Goal: Transaction & Acquisition: Purchase product/service

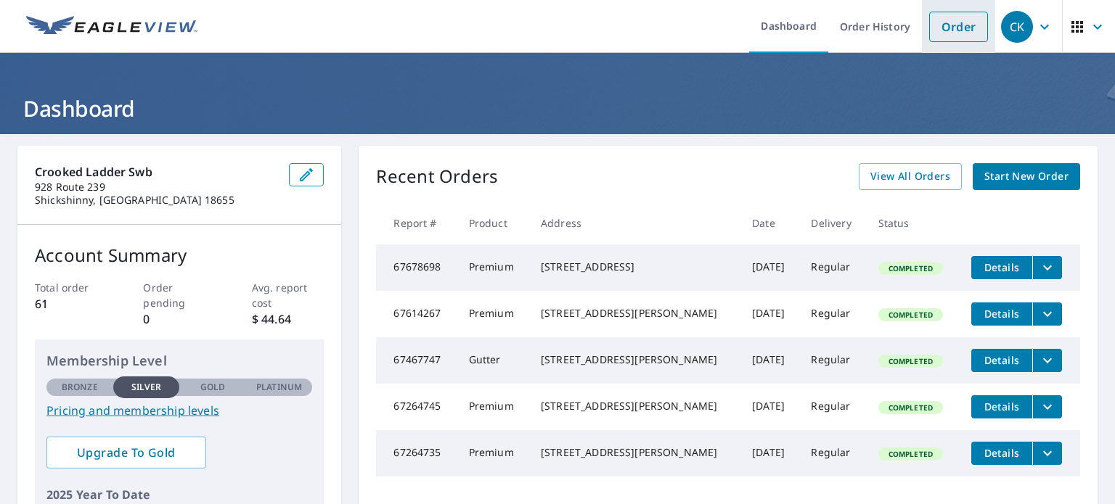
click at [946, 33] on link "Order" at bounding box center [958, 27] width 59 height 30
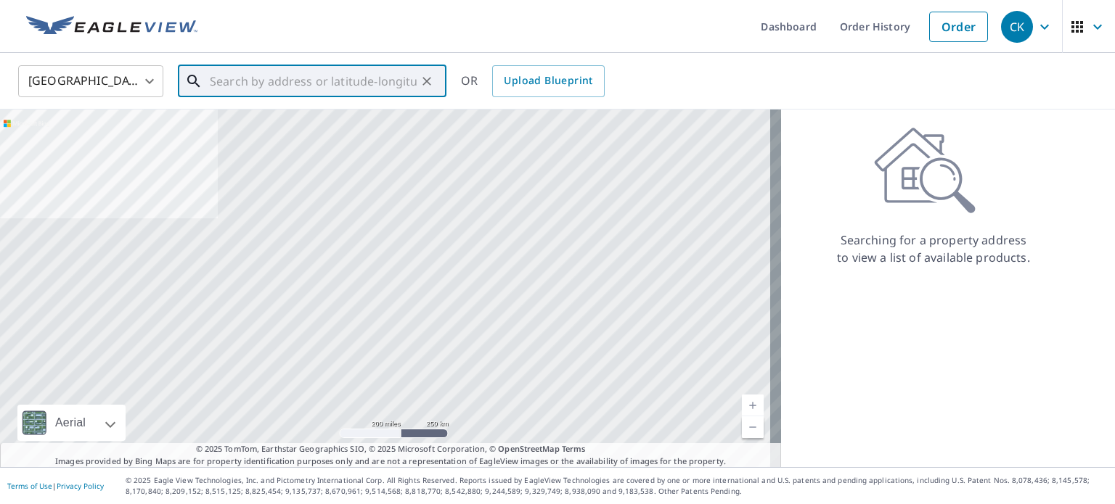
click at [307, 78] on input "text" at bounding box center [313, 81] width 207 height 41
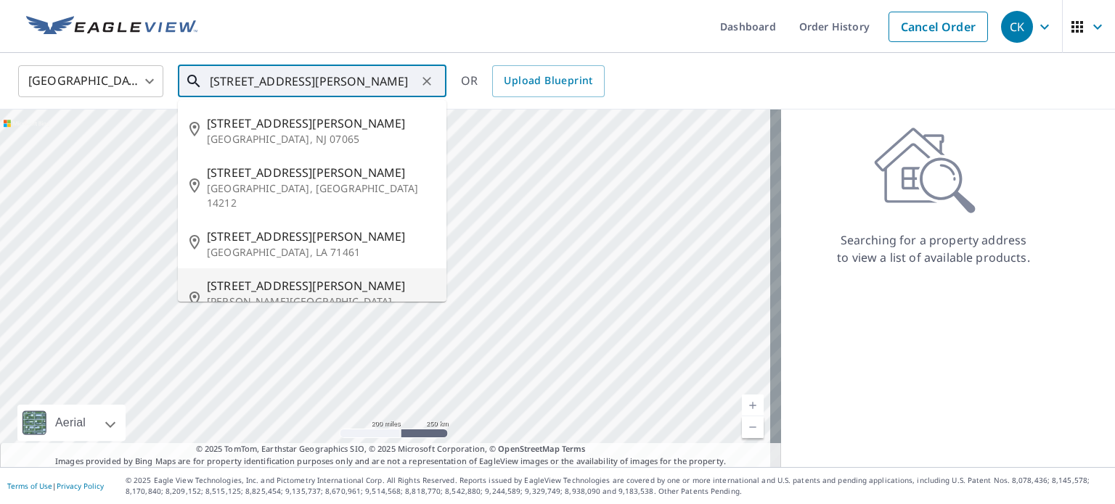
click at [270, 278] on span "[STREET_ADDRESS][PERSON_NAME]" at bounding box center [321, 285] width 228 height 17
type input "[STREET_ADDRESS][PERSON_NAME][PERSON_NAME]"
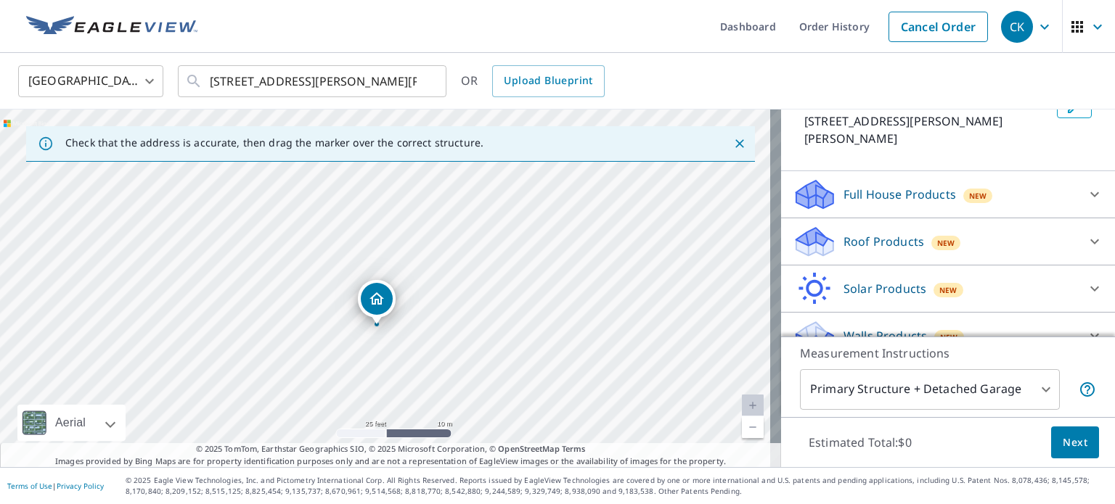
scroll to position [110, 0]
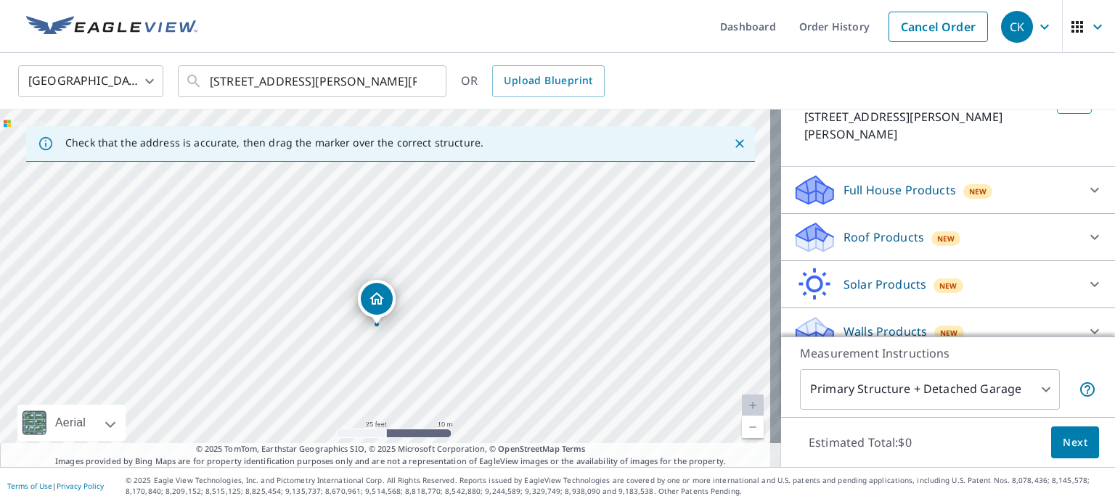
click at [886, 229] on p "Roof Products" at bounding box center [883, 237] width 81 height 17
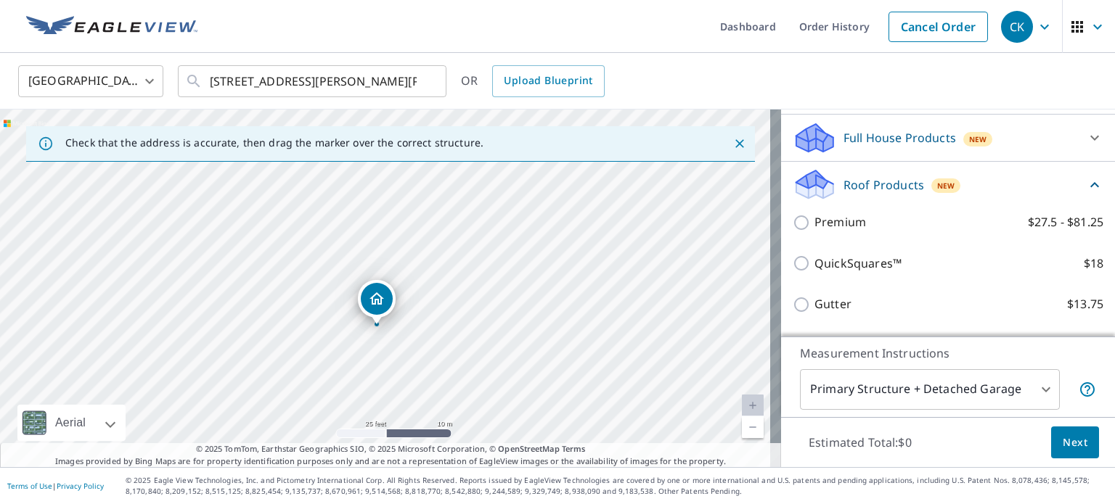
scroll to position [183, 0]
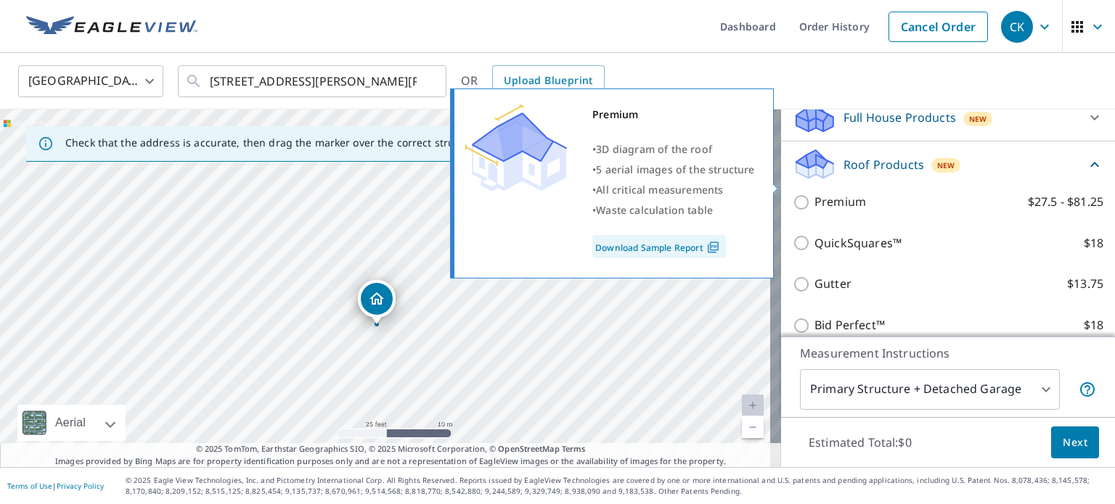
click at [824, 193] on p "Premium" at bounding box center [840, 202] width 52 height 18
click at [814, 194] on input "Premium $27.5 - $81.25" at bounding box center [804, 202] width 22 height 17
checkbox input "true"
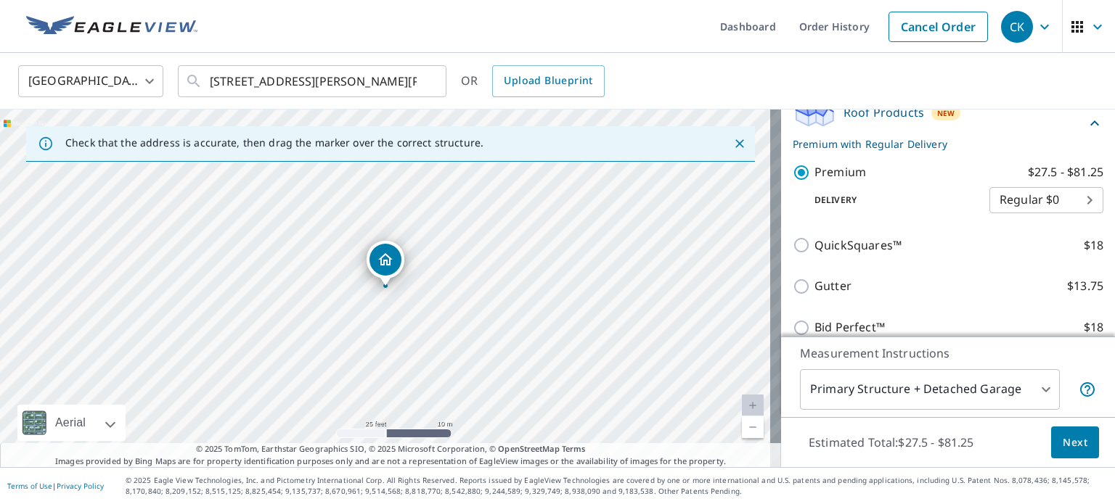
scroll to position [255, 0]
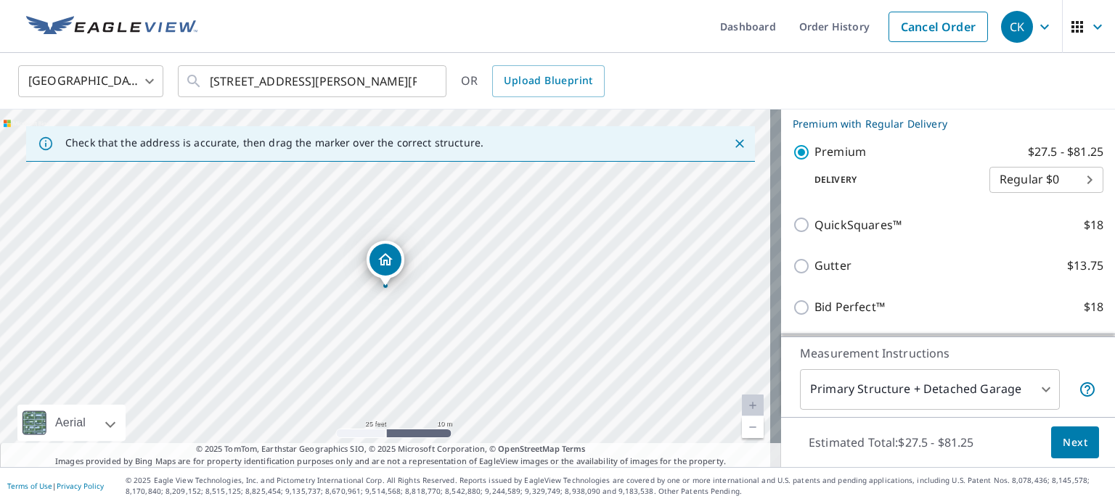
click at [1069, 446] on span "Next" at bounding box center [1075, 443] width 25 height 18
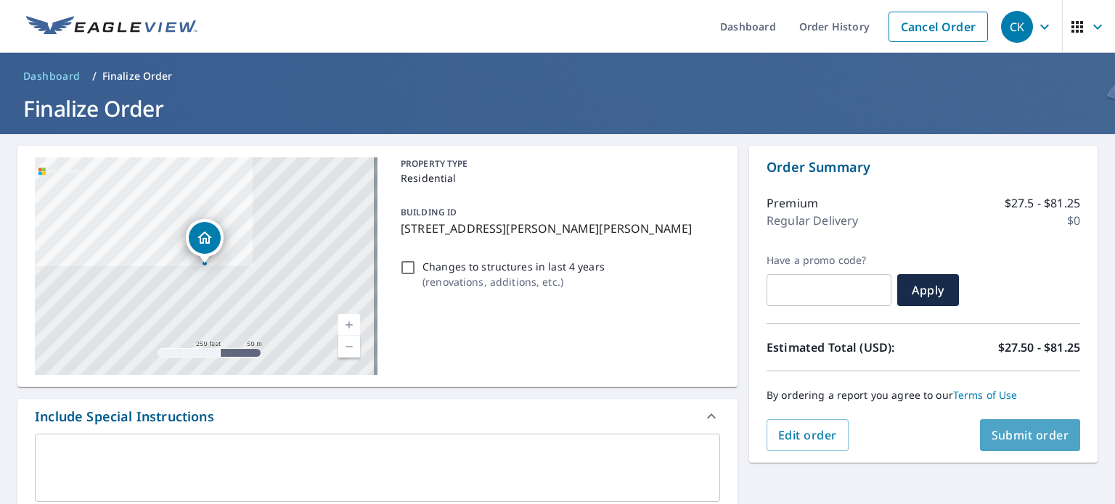
click at [1039, 435] on span "Submit order" at bounding box center [1030, 435] width 78 height 16
